Goal: Consume media (video, audio)

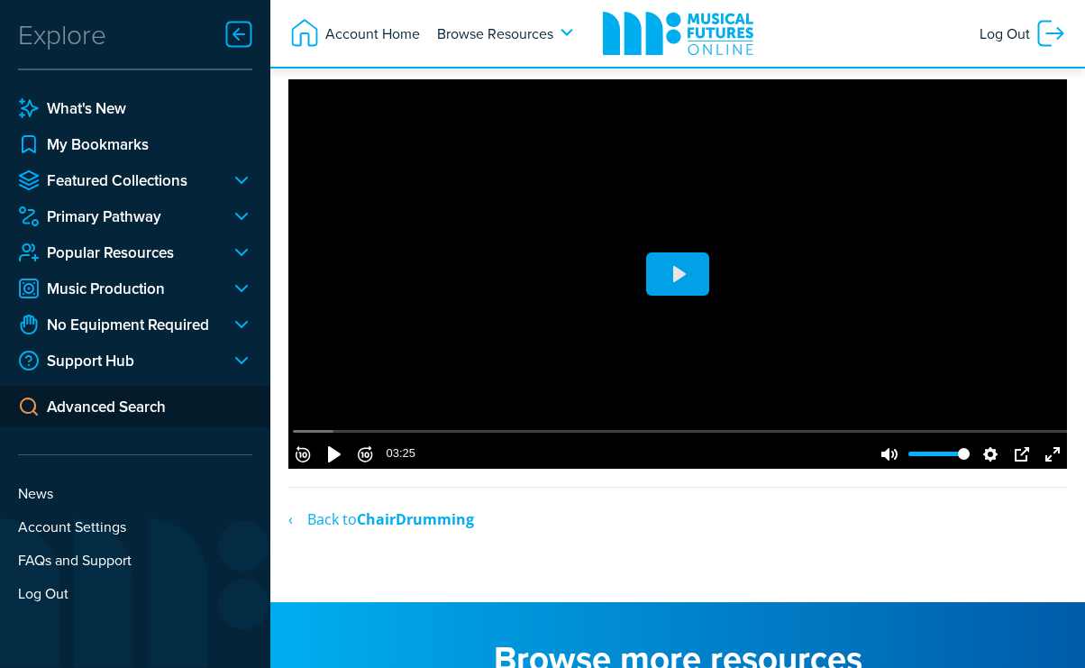
scroll to position [810, 0]
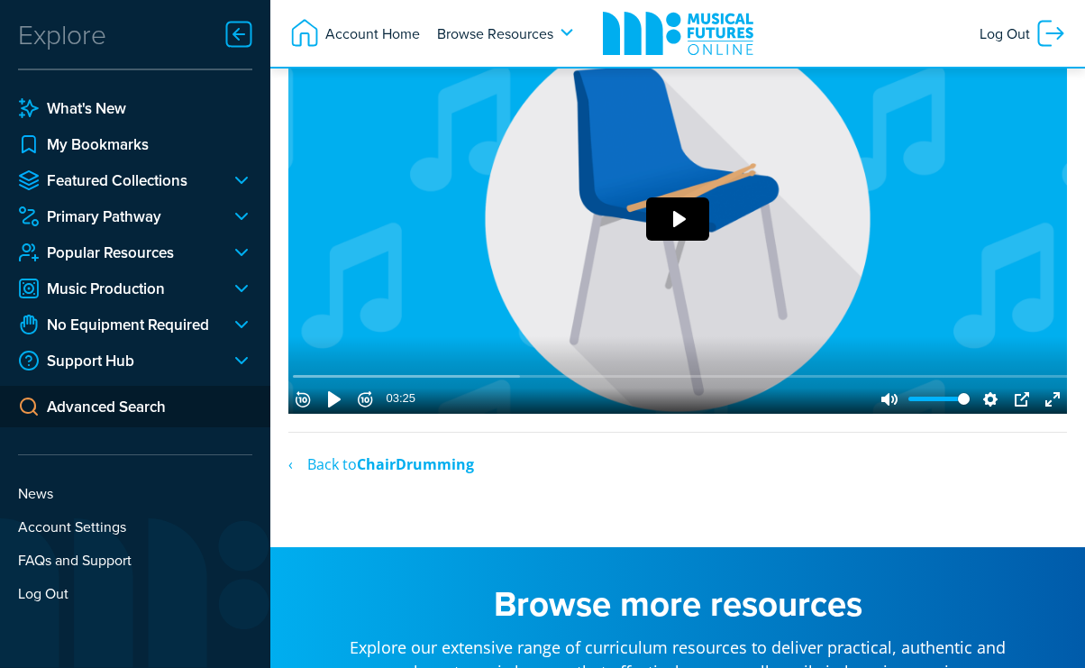
click at [681, 241] on button "Play" at bounding box center [677, 218] width 63 height 43
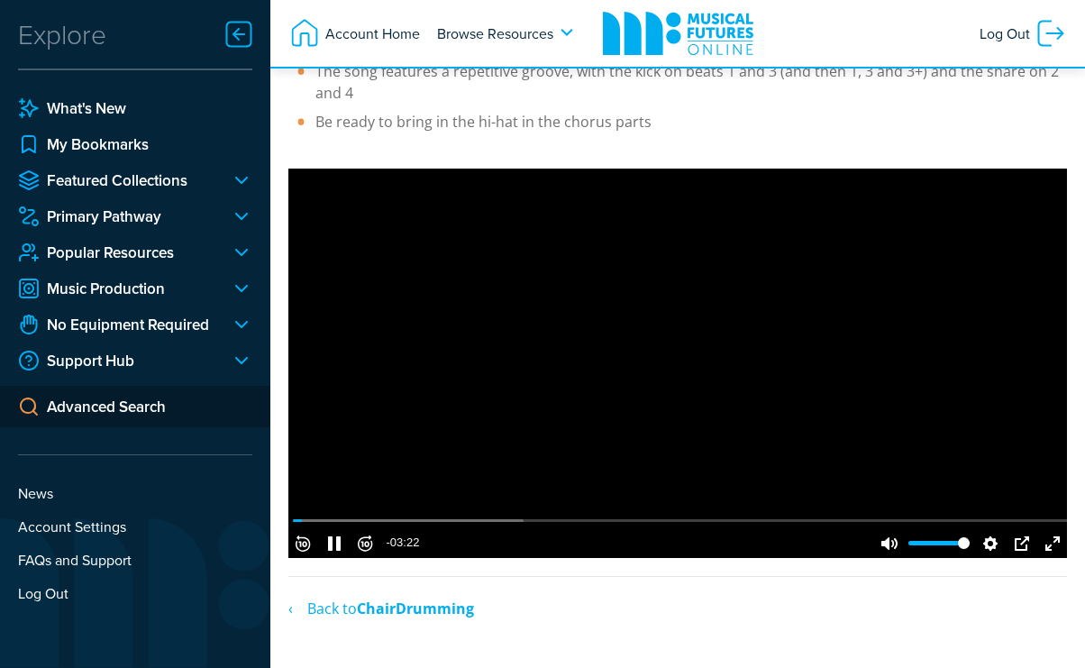
scroll to position [660, 0]
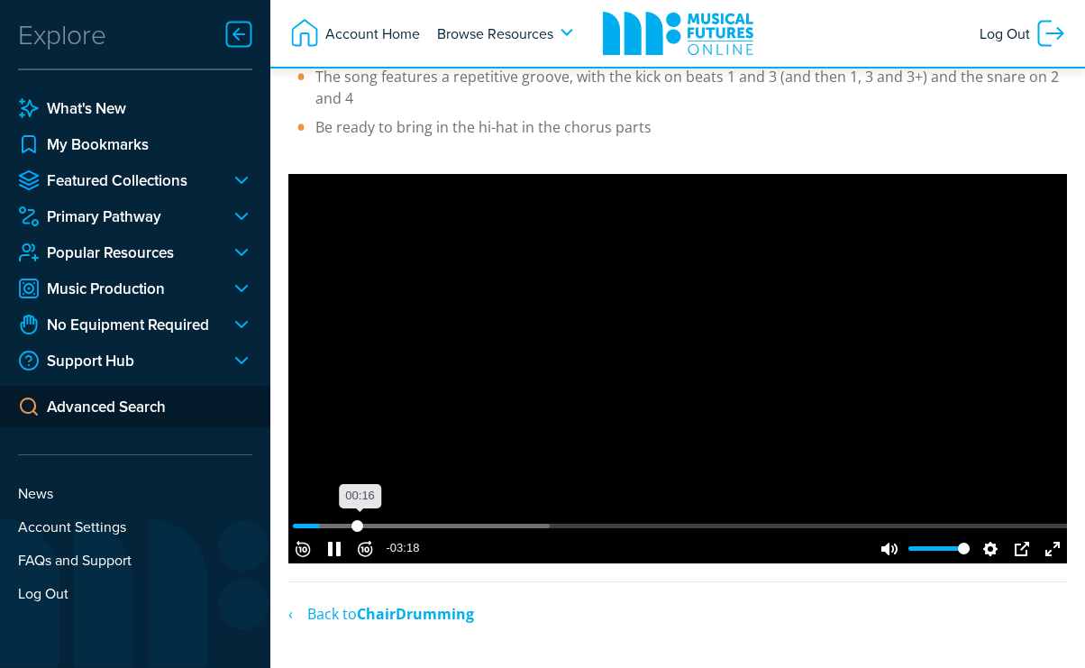
click at [365, 535] on input "Seek" at bounding box center [681, 525] width 777 height 17
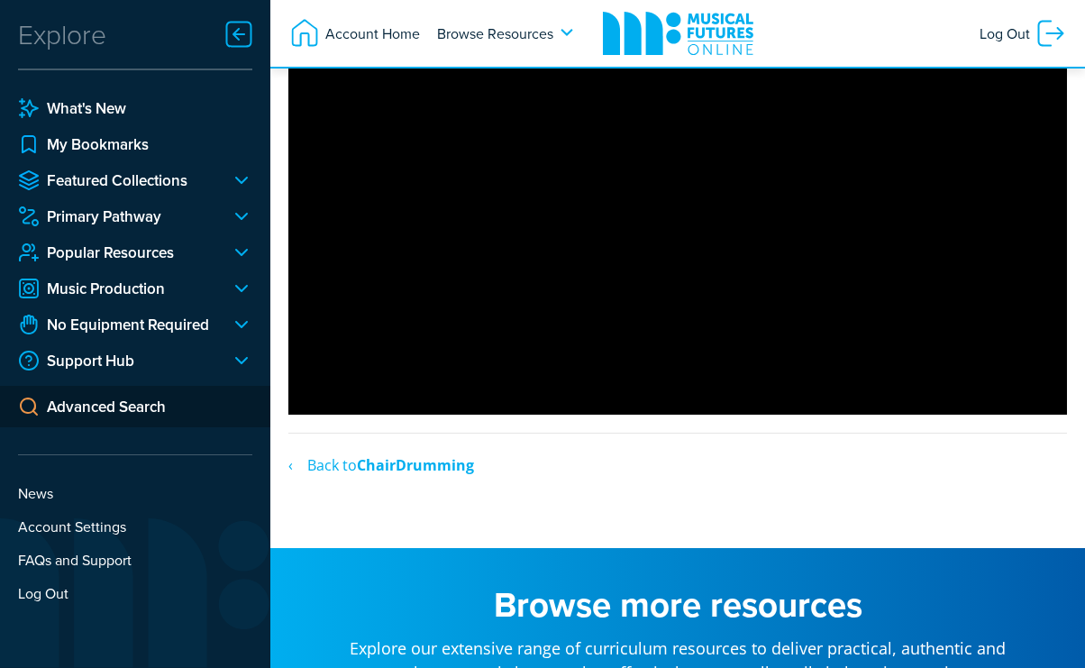
scroll to position [801, 0]
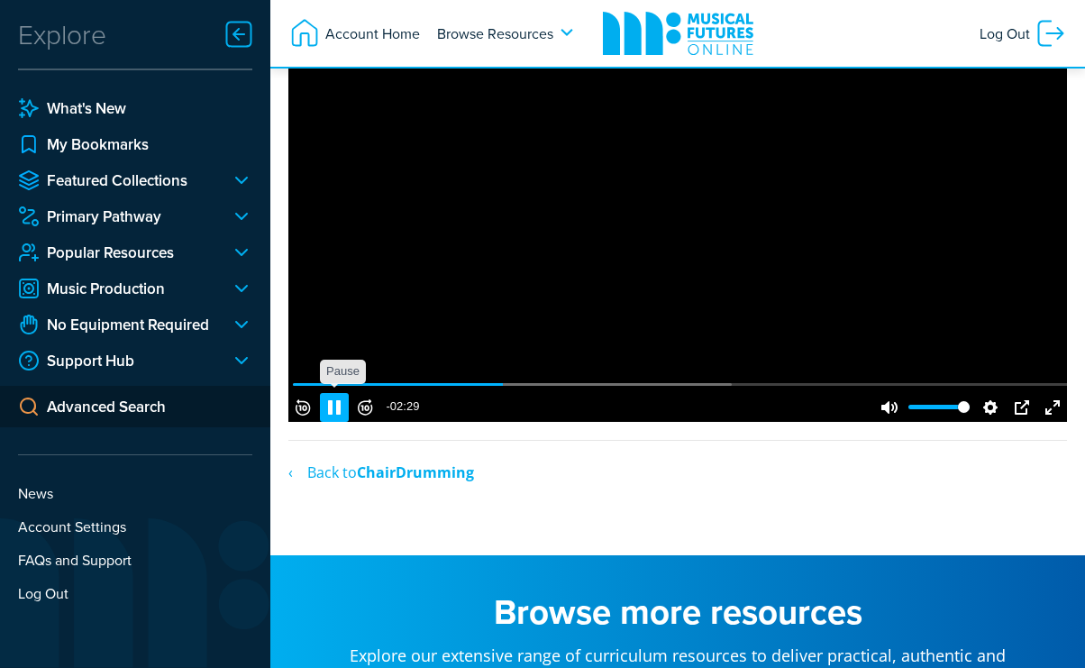
click at [349, 422] on button "Pause Play" at bounding box center [334, 407] width 29 height 29
type input "27.24"
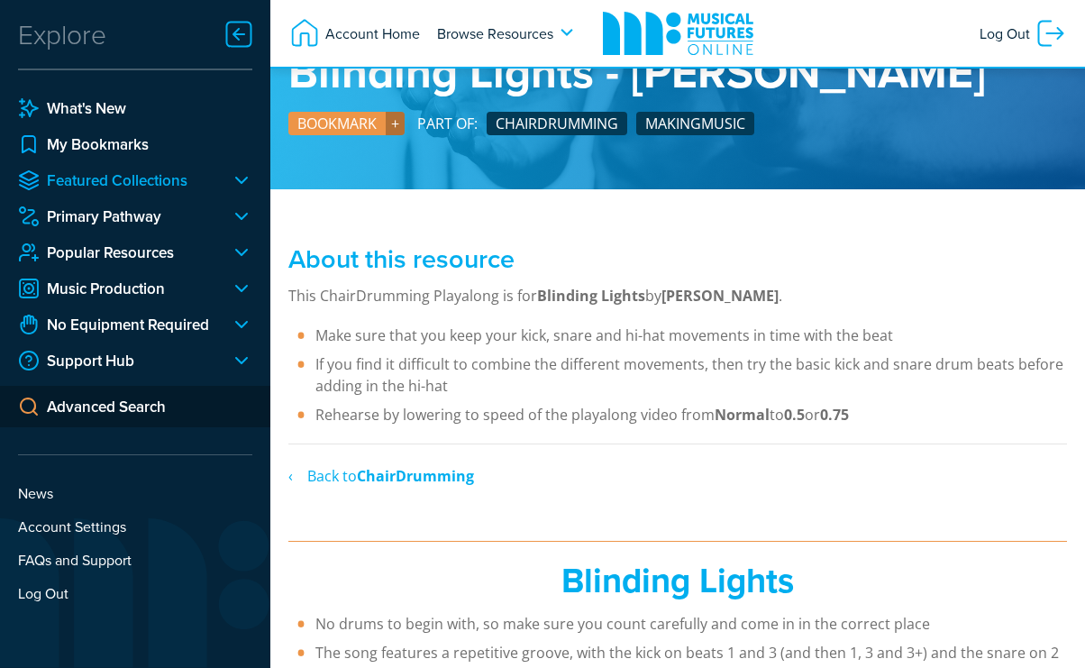
scroll to position [0, 0]
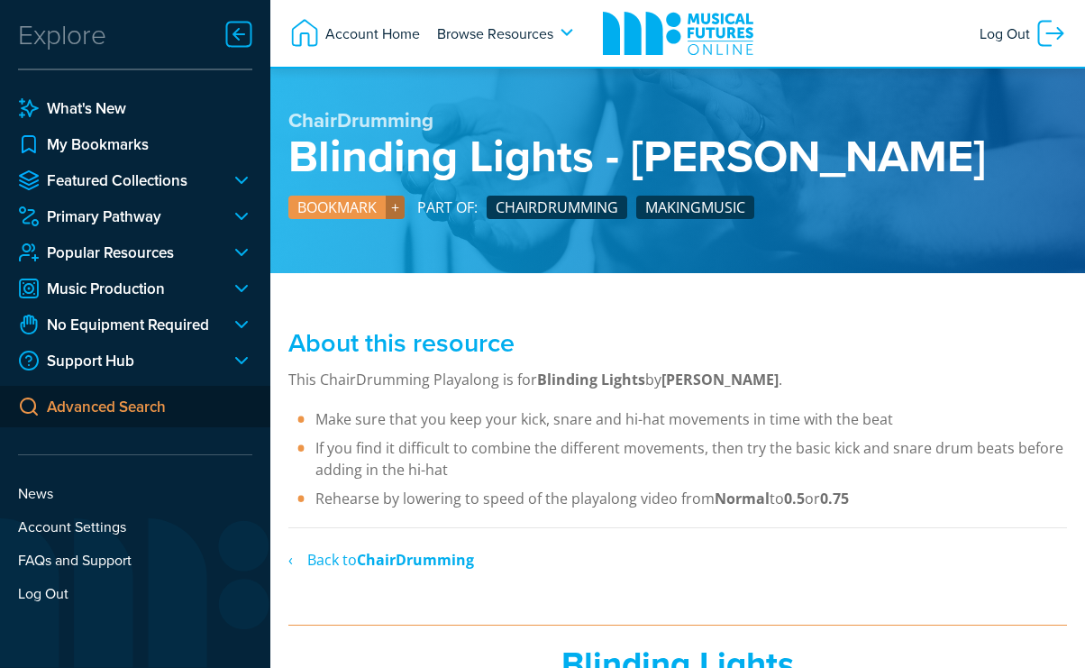
click at [135, 405] on link "Advanced Search" at bounding box center [135, 406] width 270 height 41
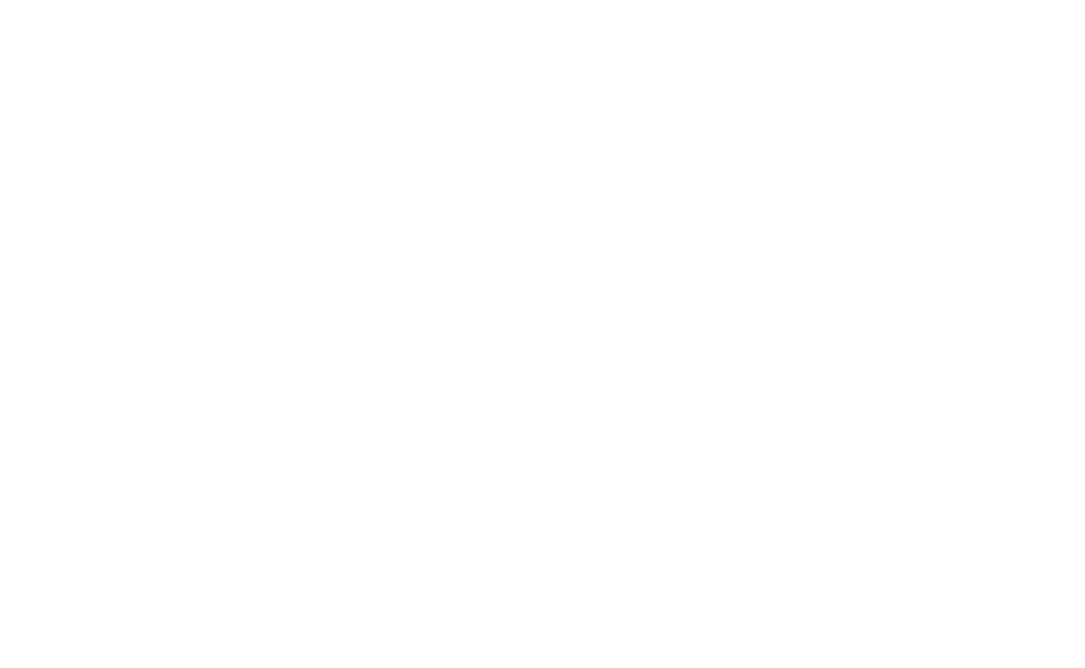
click at [0, 0] on html at bounding box center [0, 0] width 0 height 0
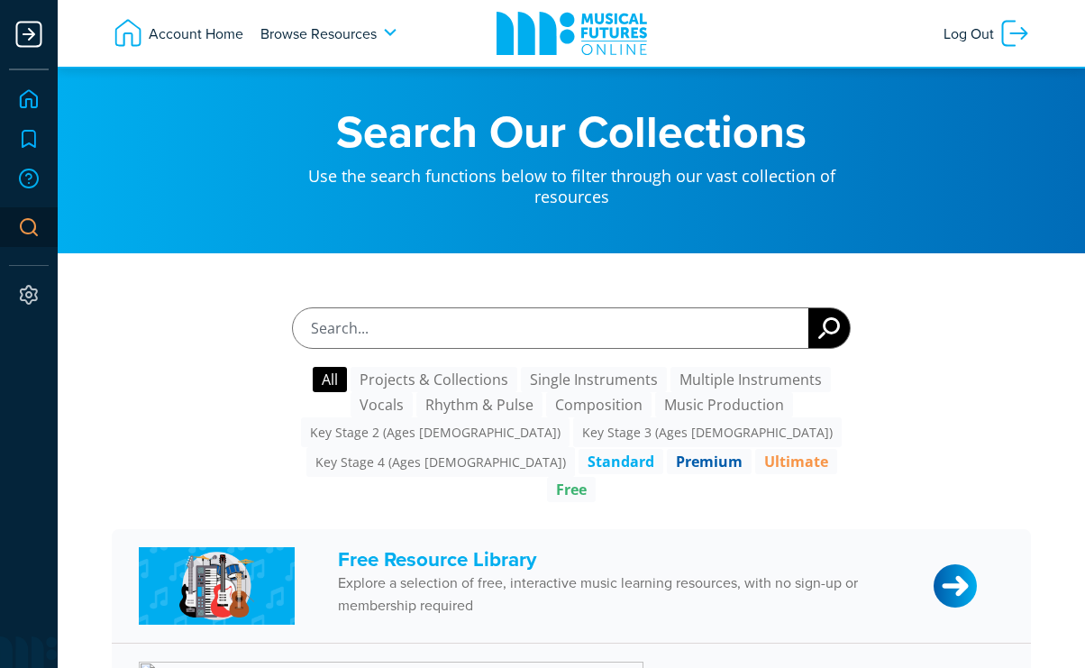
click at [458, 324] on input "text" at bounding box center [571, 327] width 559 height 41
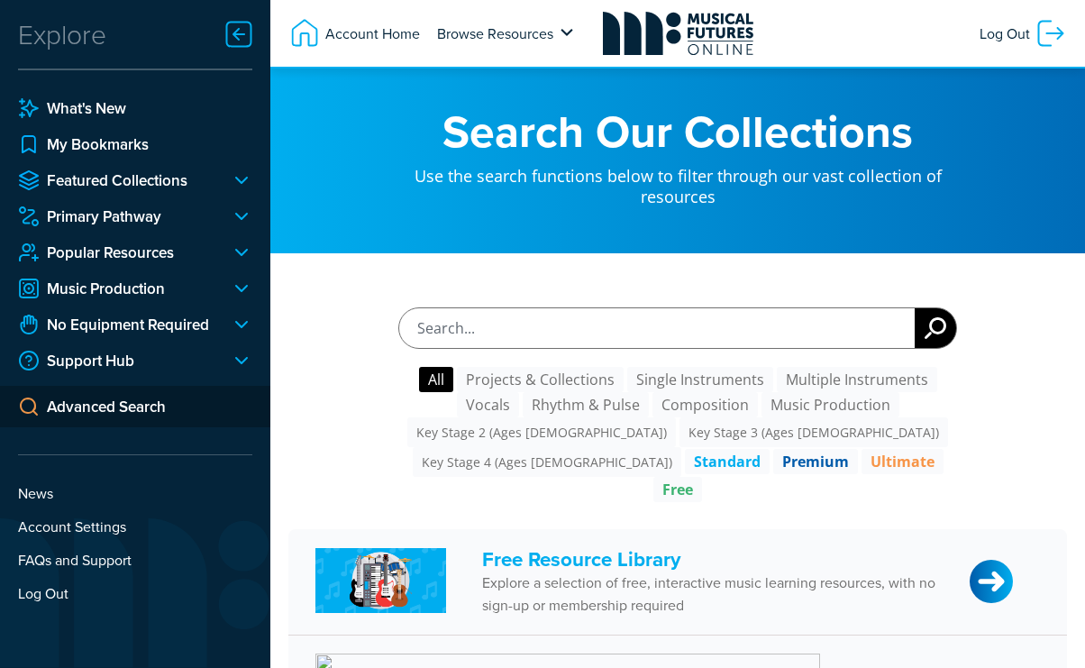
click at [551, 30] on span "Browse Resources" at bounding box center [495, 33] width 116 height 32
click at [564, 30] on icon at bounding box center [567, 32] width 13 height 7
